Goal: Task Accomplishment & Management: Use online tool/utility

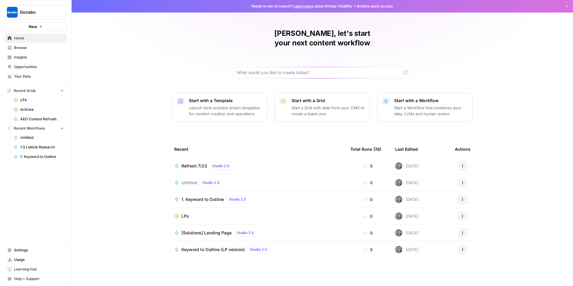
click at [29, 64] on span "Opportunities" at bounding box center [39, 66] width 50 height 5
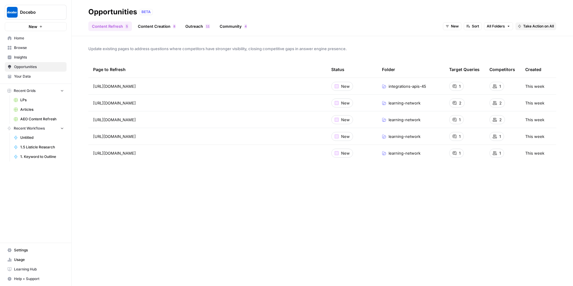
click at [41, 58] on span "Insights" at bounding box center [39, 57] width 50 height 5
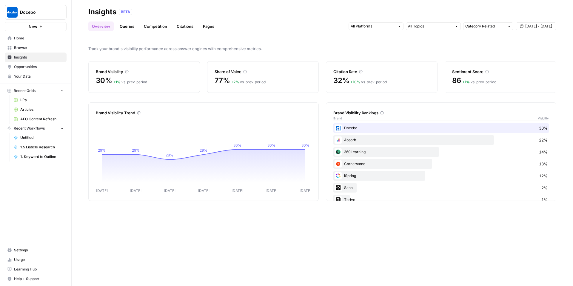
click at [127, 33] on header "Insights BETA Overview Queries Competition Citations Pages Category Related Sep…" at bounding box center [323, 18] width 502 height 36
click at [127, 27] on link "Queries" at bounding box center [127, 27] width 22 height 10
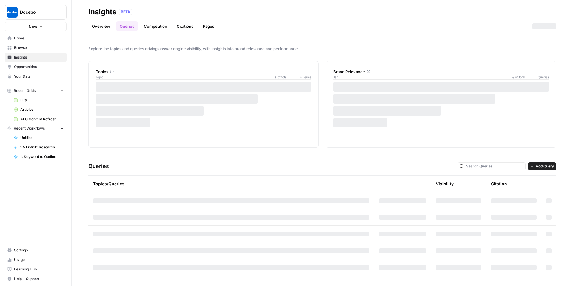
click at [103, 29] on link "Overview" at bounding box center [100, 27] width 25 height 10
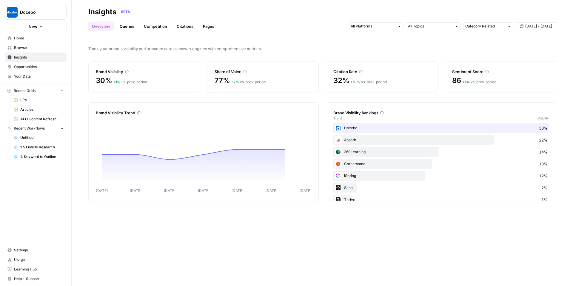
click at [120, 29] on link "Queries" at bounding box center [127, 27] width 22 height 10
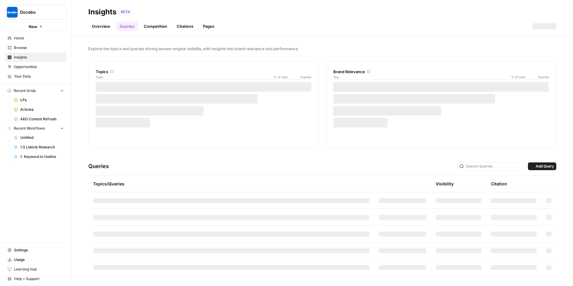
click at [120, 29] on link "Queries" at bounding box center [127, 27] width 22 height 10
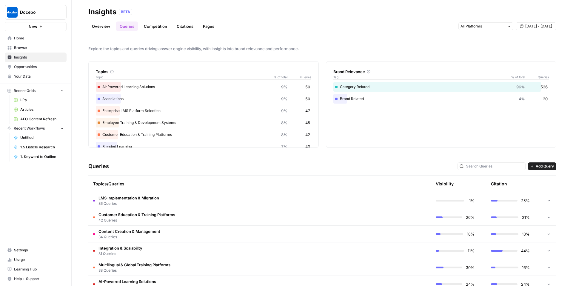
click at [151, 27] on link "Competition" at bounding box center [155, 27] width 30 height 10
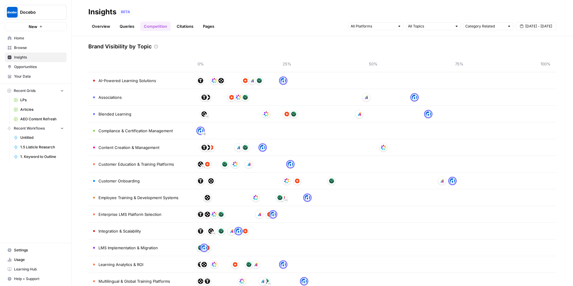
scroll to position [14, 0]
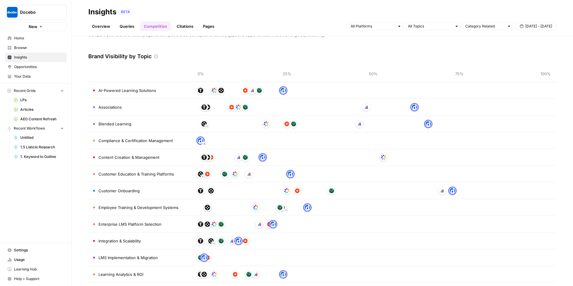
click at [128, 28] on link "Queries" at bounding box center [127, 27] width 22 height 10
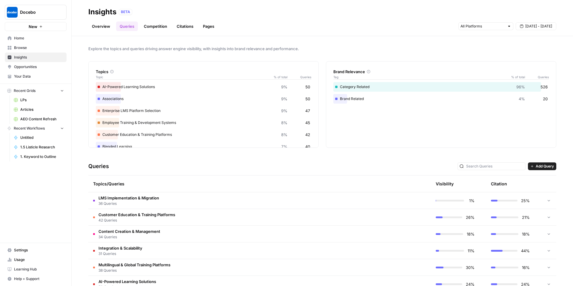
click at [117, 201] on span "36 Queries" at bounding box center [129, 203] width 61 height 5
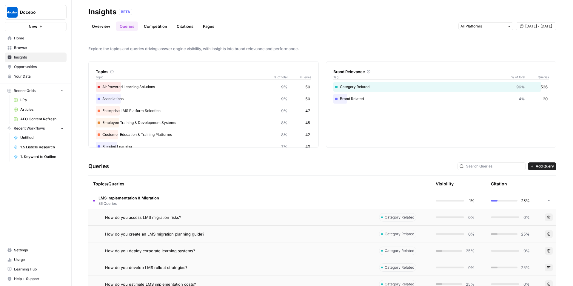
click at [128, 200] on span "LMS Implementation & Migration" at bounding box center [129, 198] width 61 height 6
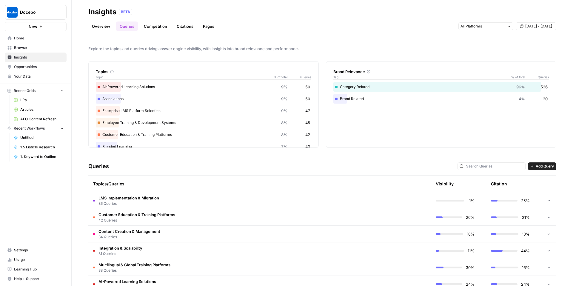
click at [151, 30] on link "Competition" at bounding box center [155, 27] width 30 height 10
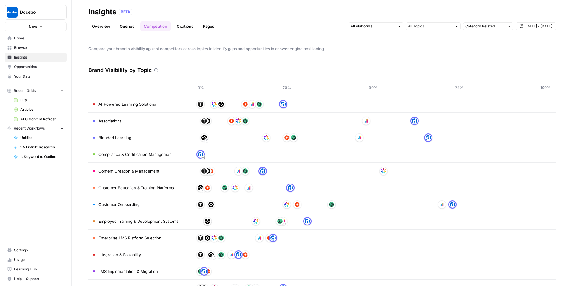
click at [184, 28] on link "Citations" at bounding box center [185, 27] width 24 height 10
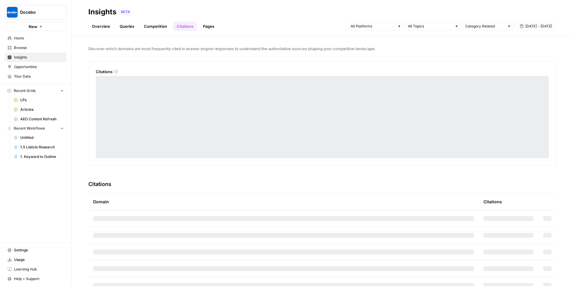
click at [127, 27] on link "Queries" at bounding box center [127, 27] width 22 height 10
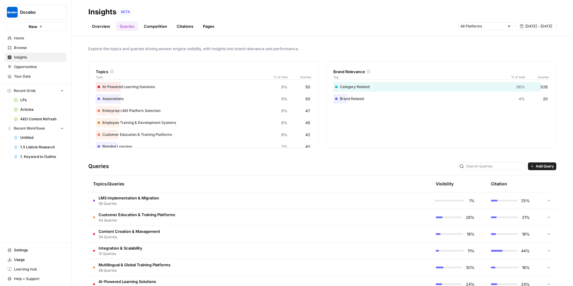
click at [156, 27] on link "Competition" at bounding box center [155, 27] width 30 height 10
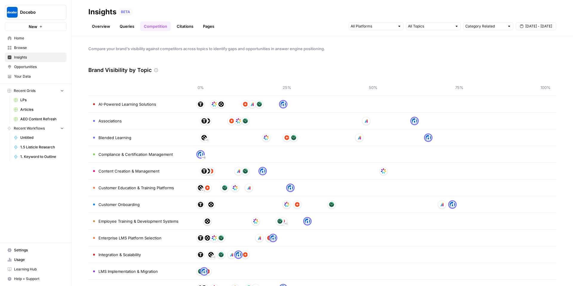
click at [178, 27] on link "Citations" at bounding box center [185, 27] width 24 height 10
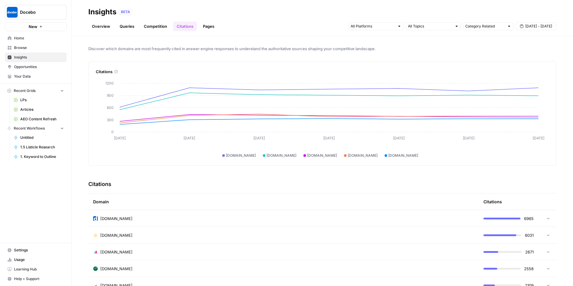
click at [204, 22] on link "Pages" at bounding box center [208, 27] width 19 height 10
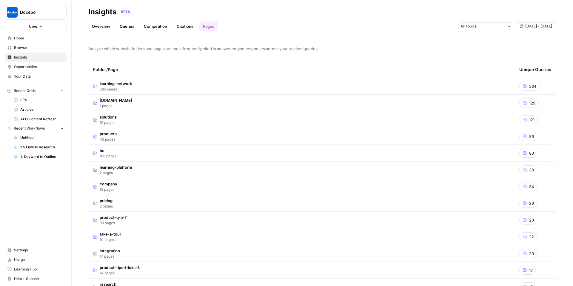
click at [135, 30] on link "Queries" at bounding box center [127, 27] width 22 height 10
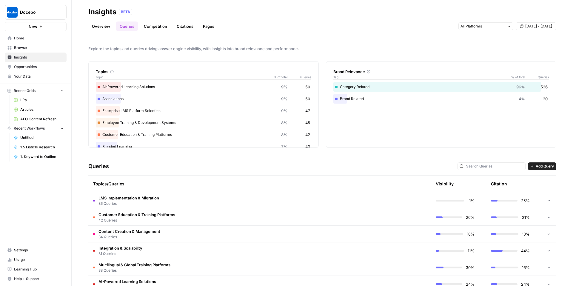
click at [98, 30] on link "Overview" at bounding box center [100, 27] width 25 height 10
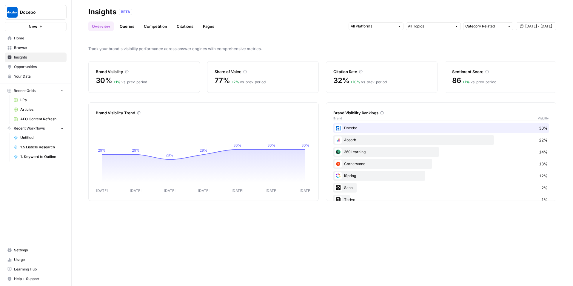
click at [124, 27] on link "Queries" at bounding box center [127, 27] width 22 height 10
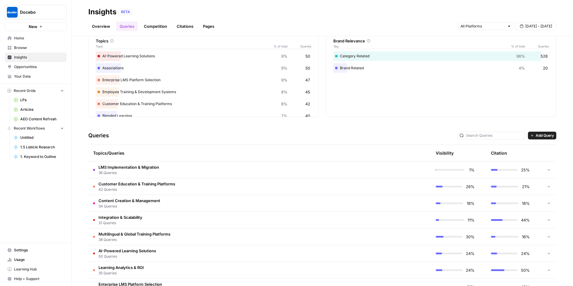
scroll to position [43, 0]
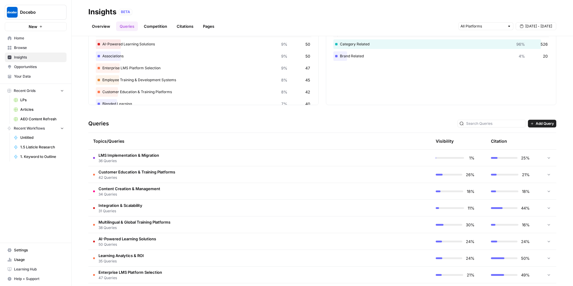
click at [231, 162] on td "LMS Implementation & Migration 36 Queries" at bounding box center [231, 158] width 286 height 16
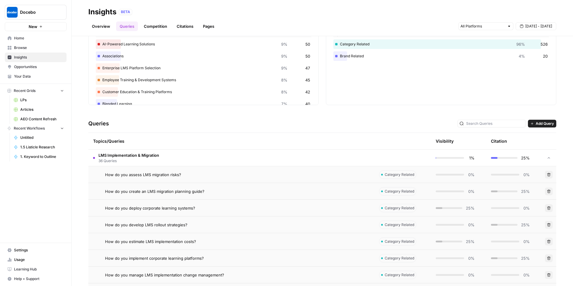
click at [185, 175] on div "How do you assess LMS migration risks?" at bounding box center [237, 175] width 265 height 6
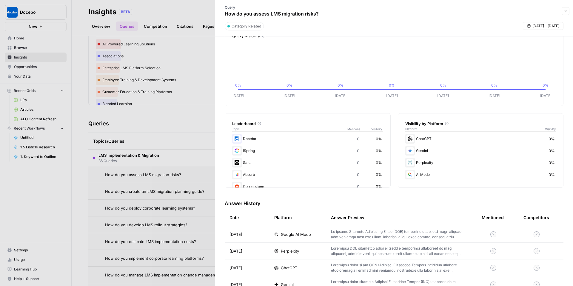
scroll to position [87, 0]
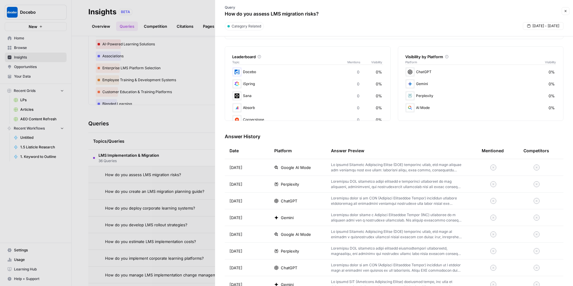
click at [420, 168] on p at bounding box center [397, 167] width 132 height 11
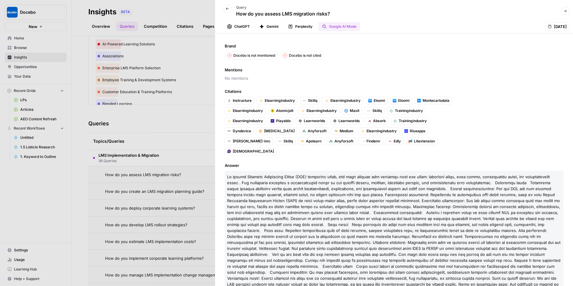
click at [226, 9] on icon "button" at bounding box center [227, 8] width 3 height 2
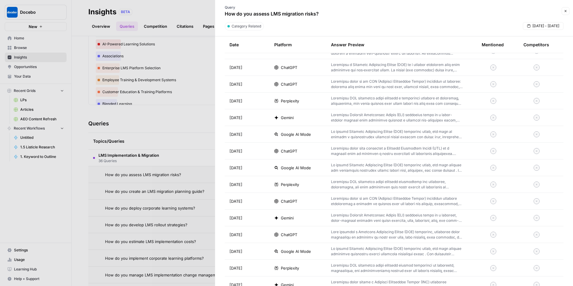
scroll to position [656, 0]
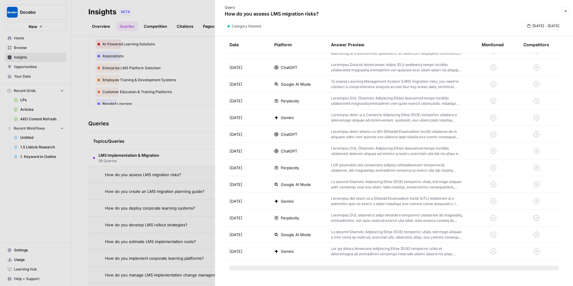
click at [565, 8] on button "Close" at bounding box center [566, 11] width 8 height 8
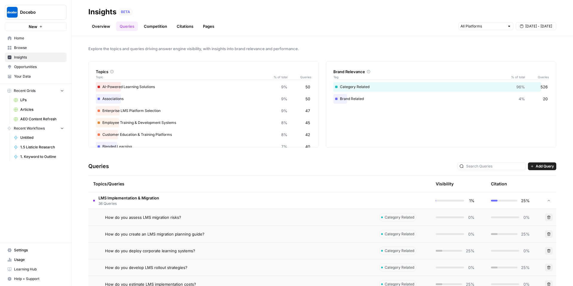
click at [107, 28] on link "Overview" at bounding box center [100, 27] width 25 height 10
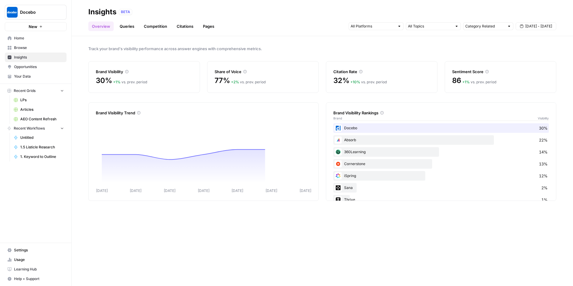
click at [28, 65] on span "Opportunities" at bounding box center [39, 66] width 50 height 5
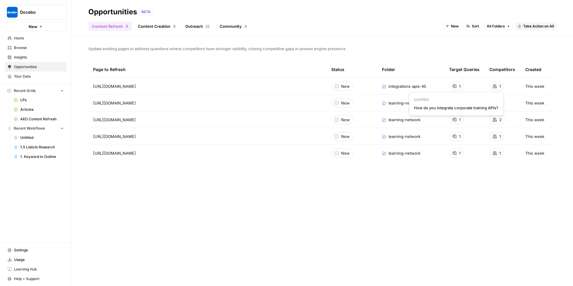
click at [455, 89] on div "1" at bounding box center [456, 86] width 15 height 9
click at [148, 87] on link "Go to page" at bounding box center [144, 86] width 7 height 7
click at [162, 27] on link "Content Creation 8" at bounding box center [156, 27] width 45 height 10
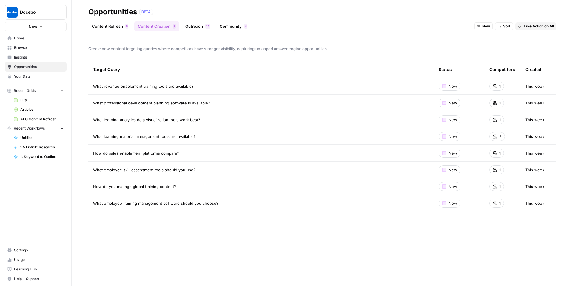
click at [153, 82] on td "What revenue enablement training tools are available?" at bounding box center [261, 86] width 346 height 16
click at [153, 85] on span "What revenue enablement training tools are available?" at bounding box center [143, 86] width 101 height 6
click at [201, 36] on div "Create new content targeting queries where competitors have stronger visibility…" at bounding box center [323, 161] width 502 height 250
click at [199, 22] on link "Outreach 1 1" at bounding box center [198, 27] width 32 height 10
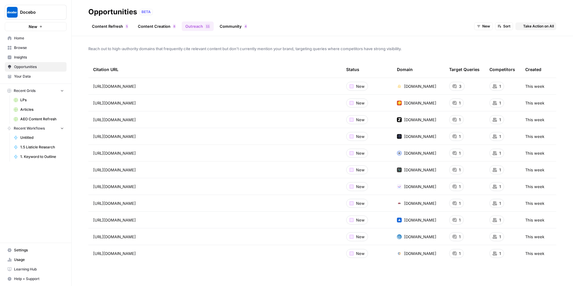
click at [108, 30] on link "Content Refresh 5" at bounding box center [110, 27] width 44 height 10
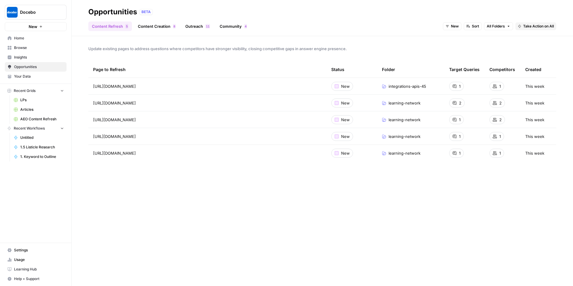
click at [15, 77] on span "Your Data" at bounding box center [39, 76] width 50 height 5
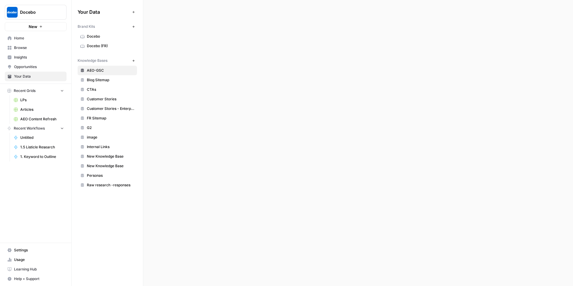
click at [23, 57] on span "Insights" at bounding box center [39, 57] width 50 height 5
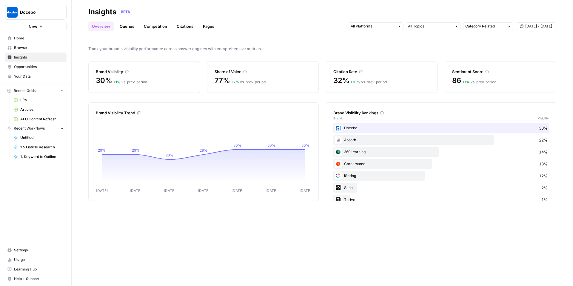
click at [124, 26] on link "Queries" at bounding box center [127, 27] width 22 height 10
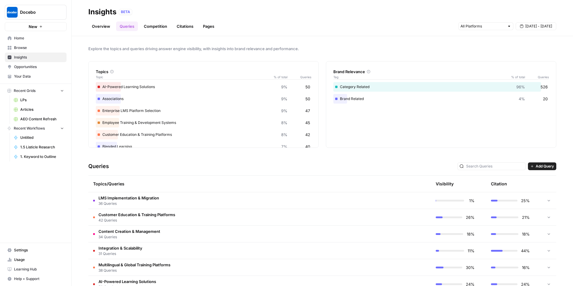
click at [547, 201] on td at bounding box center [549, 200] width 15 height 16
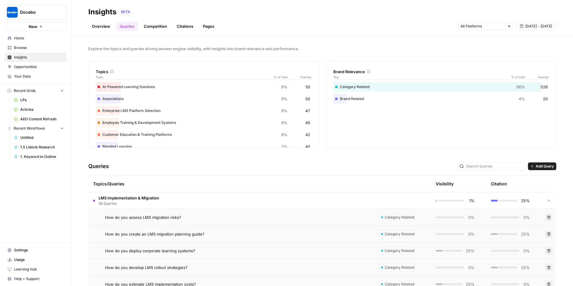
click at [35, 118] on span "AEO Content Refresh" at bounding box center [42, 118] width 44 height 5
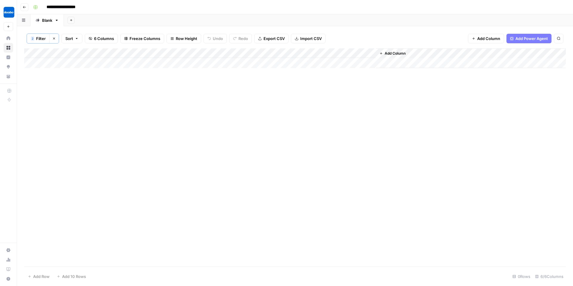
click at [50, 39] on button "Clear filters" at bounding box center [54, 39] width 10 height 10
click at [25, 8] on icon "button" at bounding box center [25, 7] width 4 height 4
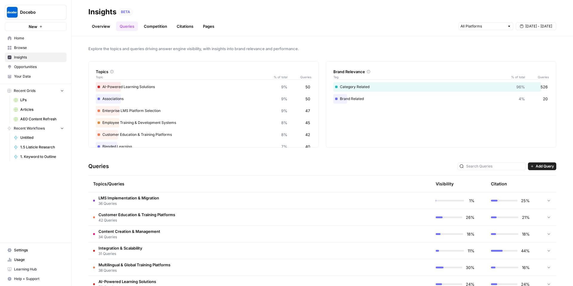
click at [162, 24] on link "Competition" at bounding box center [155, 27] width 30 height 10
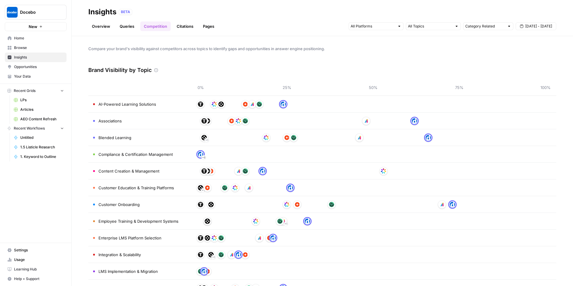
click at [185, 22] on link "Citations" at bounding box center [185, 27] width 24 height 10
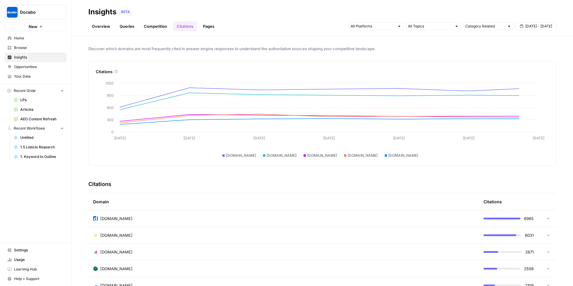
click at [206, 27] on link "Pages" at bounding box center [208, 27] width 19 height 10
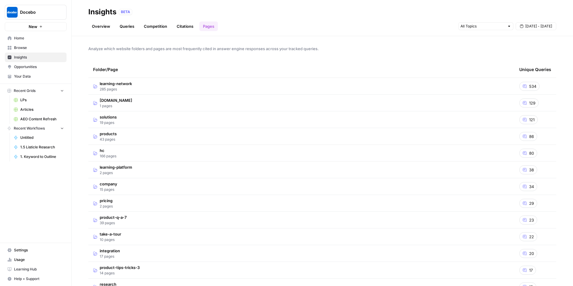
click at [105, 27] on link "Overview" at bounding box center [100, 27] width 25 height 10
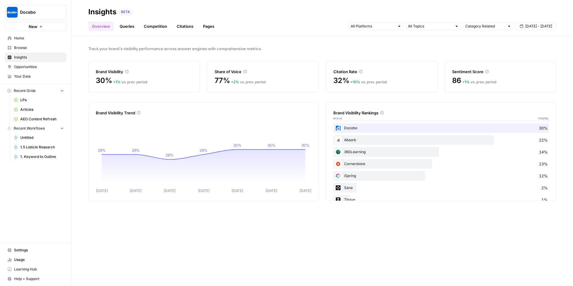
scroll to position [11, 0]
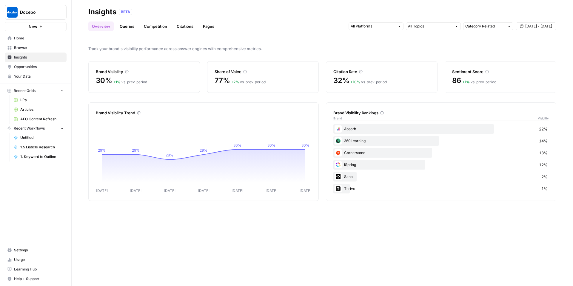
click at [15, 66] on span "Opportunities" at bounding box center [39, 66] width 50 height 5
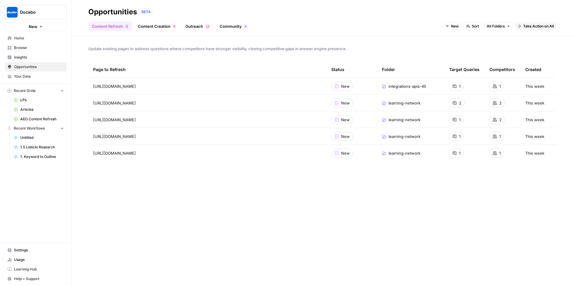
click at [167, 25] on link "Content Creation 8" at bounding box center [156, 27] width 45 height 10
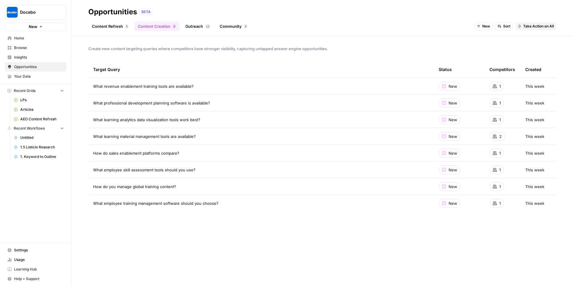
click at [196, 29] on link "Outreach 1 1" at bounding box center [198, 27] width 32 height 10
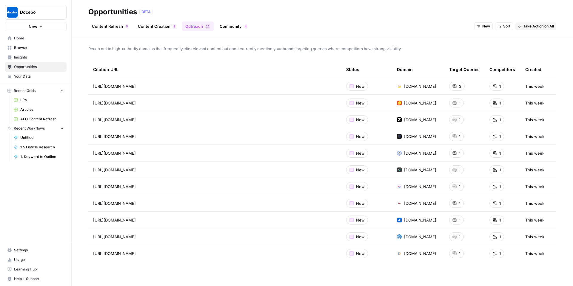
click at [238, 30] on link "Community 4" at bounding box center [233, 27] width 35 height 10
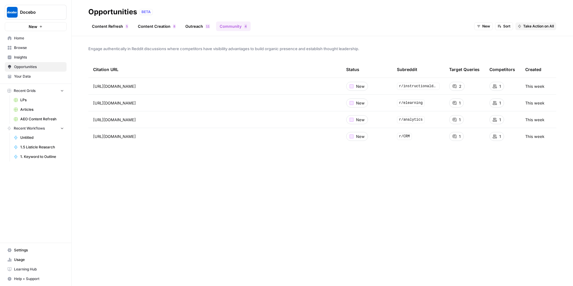
click at [154, 22] on link "Content Creation 8" at bounding box center [156, 27] width 45 height 10
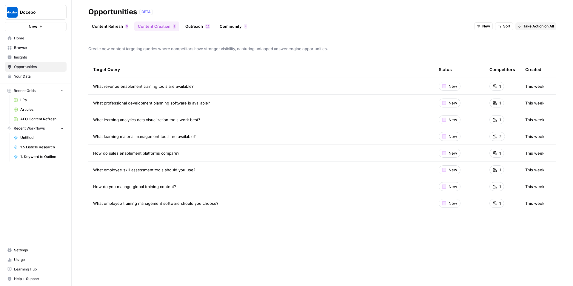
click at [104, 23] on link "Content Refresh 5" at bounding box center [110, 27] width 44 height 10
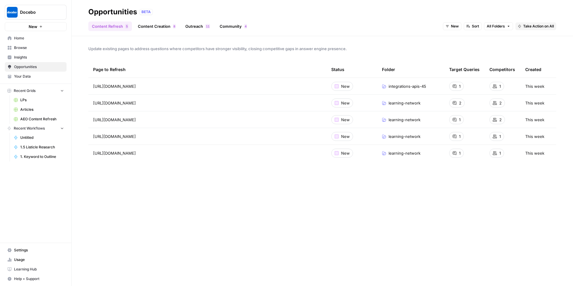
click at [148, 24] on link "Content Creation 8" at bounding box center [156, 27] width 45 height 10
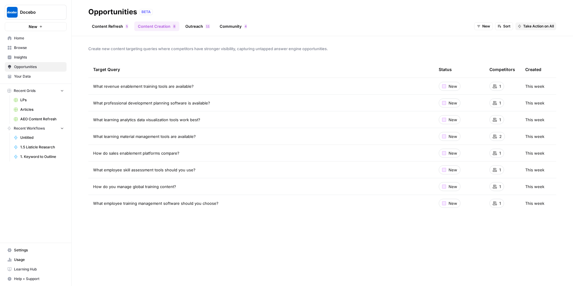
click at [542, 26] on span "Take Action on All" at bounding box center [538, 26] width 31 height 5
click at [541, 41] on span "Create New Grid" at bounding box center [545, 39] width 36 height 6
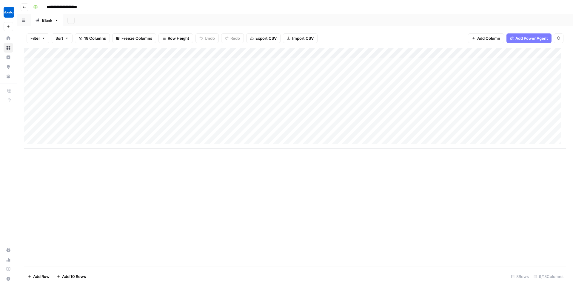
click at [226, 62] on div "Add Column" at bounding box center [295, 98] width 542 height 101
click at [355, 62] on div "Add Column" at bounding box center [295, 98] width 542 height 101
click at [358, 63] on div "Add Column" at bounding box center [295, 98] width 542 height 101
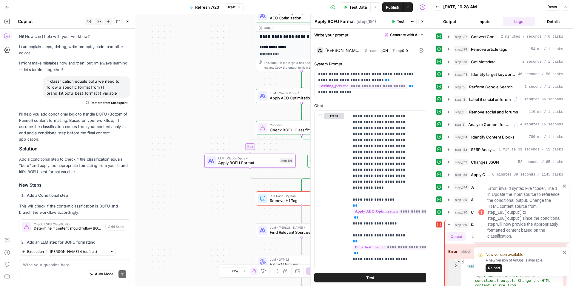
scroll to position [202, 0]
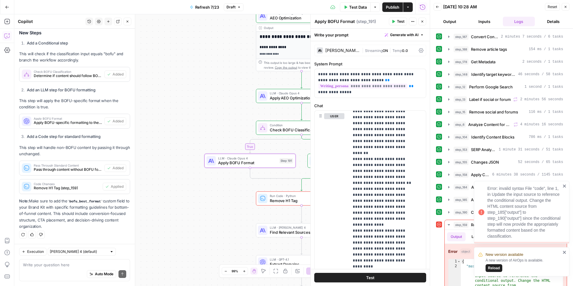
click at [565, 185] on icon "close" at bounding box center [565, 186] width 4 height 5
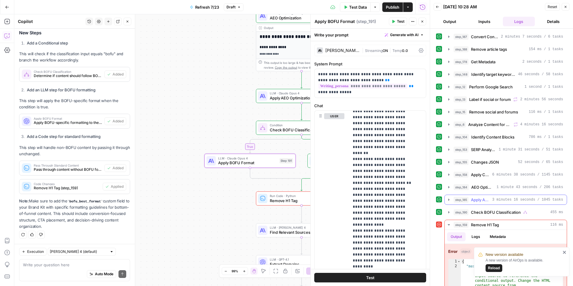
scroll to position [42, 0]
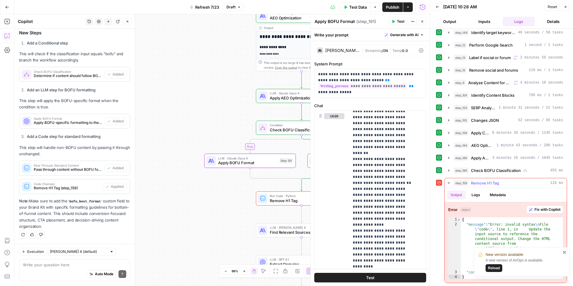
click at [546, 208] on span "Fix with Copilot" at bounding box center [548, 209] width 26 height 5
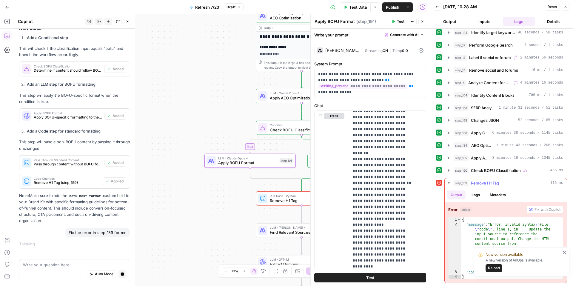
scroll to position [518, 0]
click at [563, 252] on icon "close" at bounding box center [565, 252] width 4 height 5
